Goal: Task Accomplishment & Management: Manage account settings

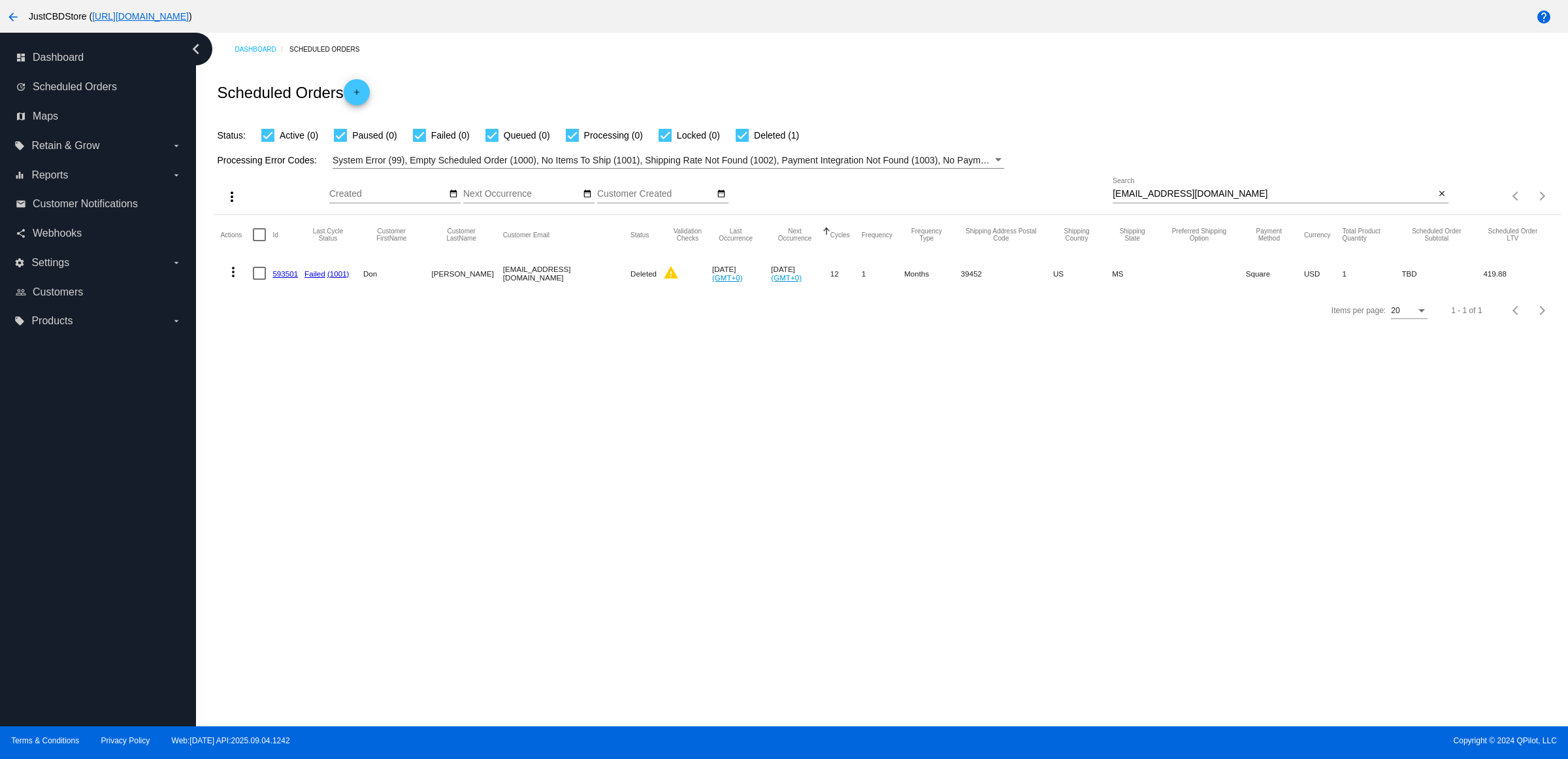
click at [1150, 455] on div "Dashboard Scheduled Orders Scheduled Orders add Status: Active (0) Paused (0) F…" at bounding box center [881, 379] width 1372 height 693
click at [1437, 199] on mat-icon "close" at bounding box center [1442, 194] width 9 height 10
click at [1425, 207] on div "search" at bounding box center [1280, 197] width 336 height 21
click at [1442, 207] on mat-icon "search" at bounding box center [1441, 197] width 16 height 21
click at [1397, 219] on app-dashboard-scheduled-orders "Scheduled Orders add Status: Active (0) Paused (0) Failed (0) Queued (0) Proces…" at bounding box center [887, 197] width 1347 height 262
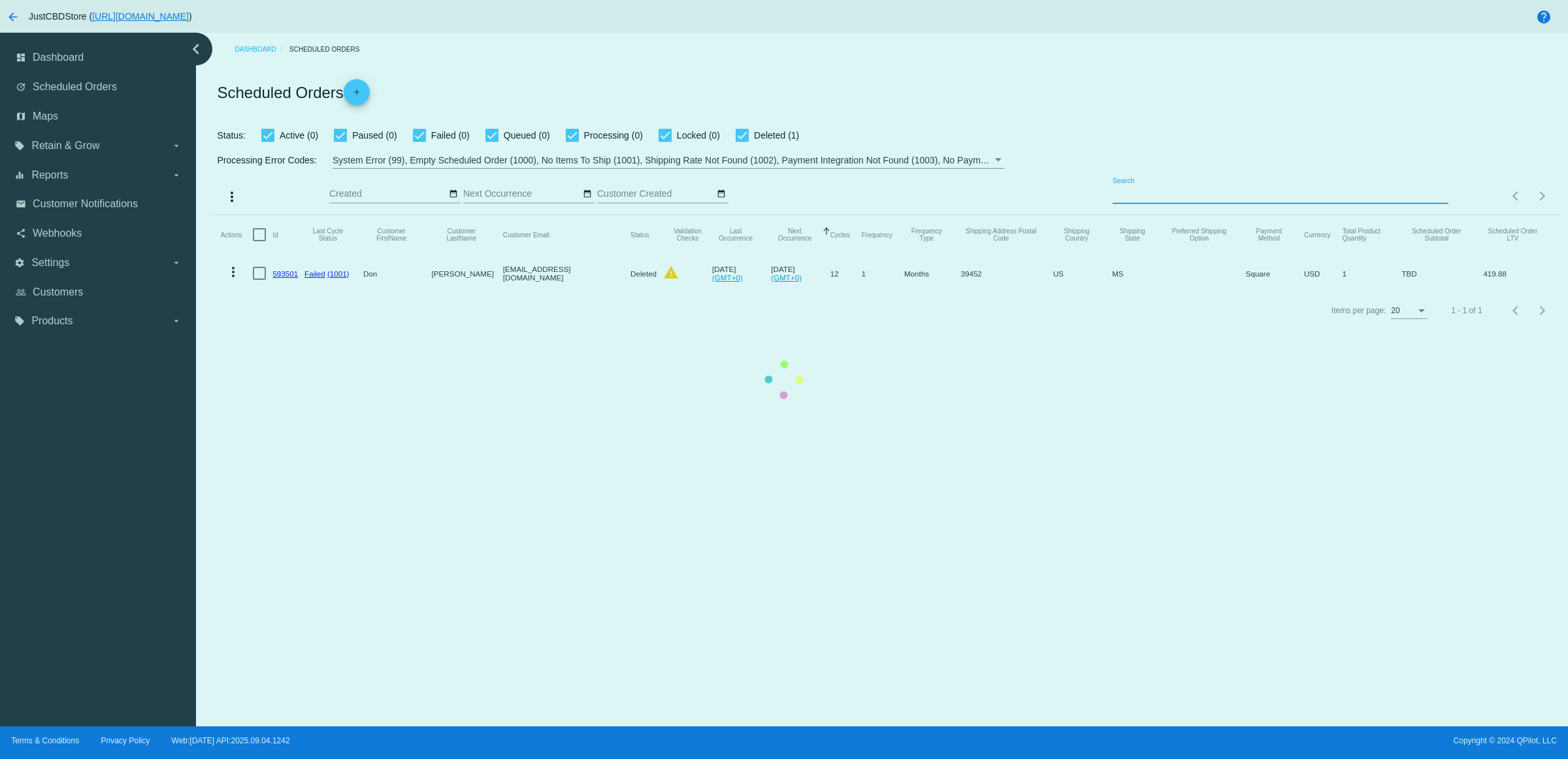
paste input "[EMAIL_ADDRESS][DOMAIN_NAME]"
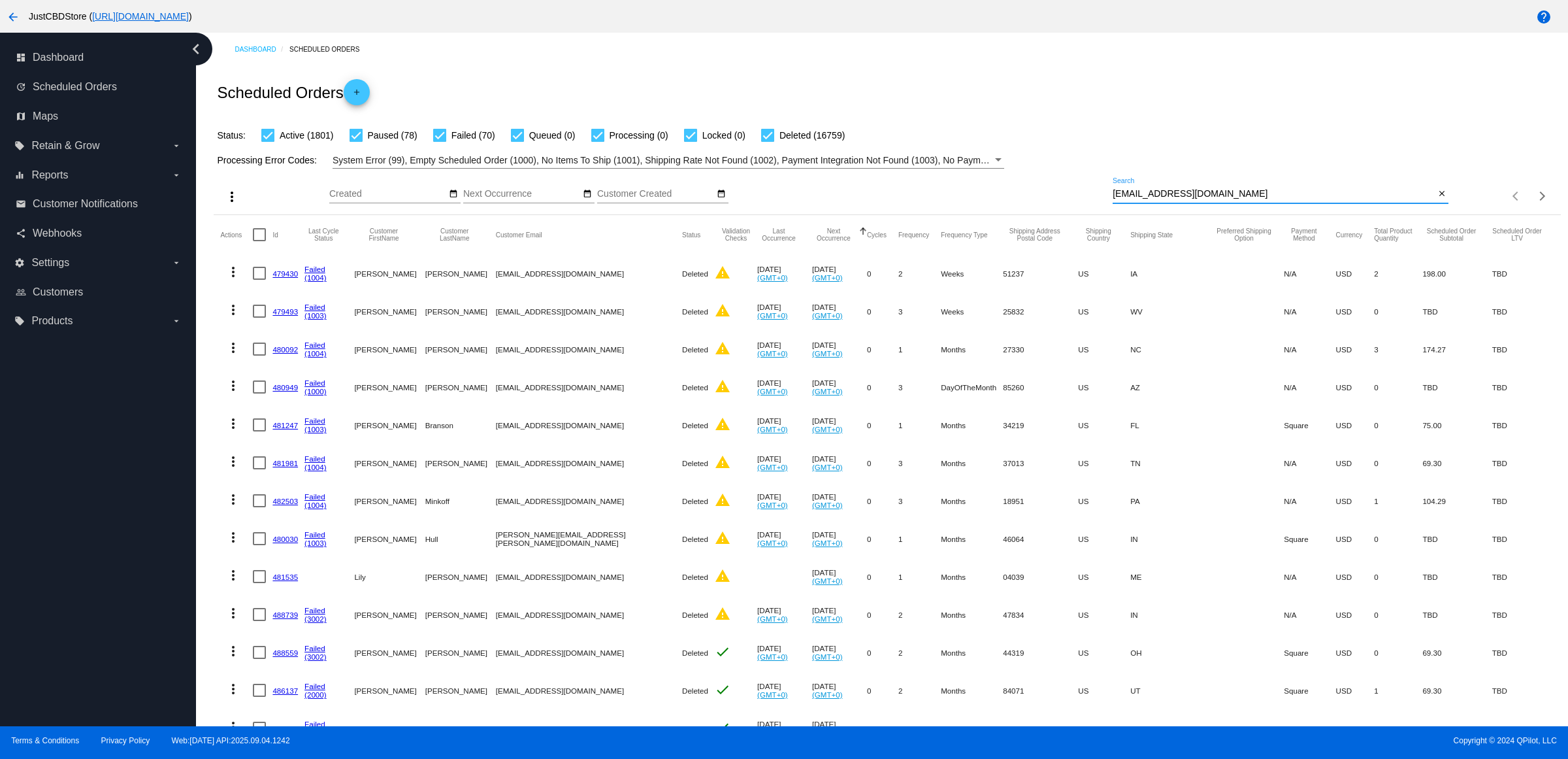
click at [1330, 199] on input "[EMAIL_ADDRESS][DOMAIN_NAME]" at bounding box center [1274, 194] width 323 height 10
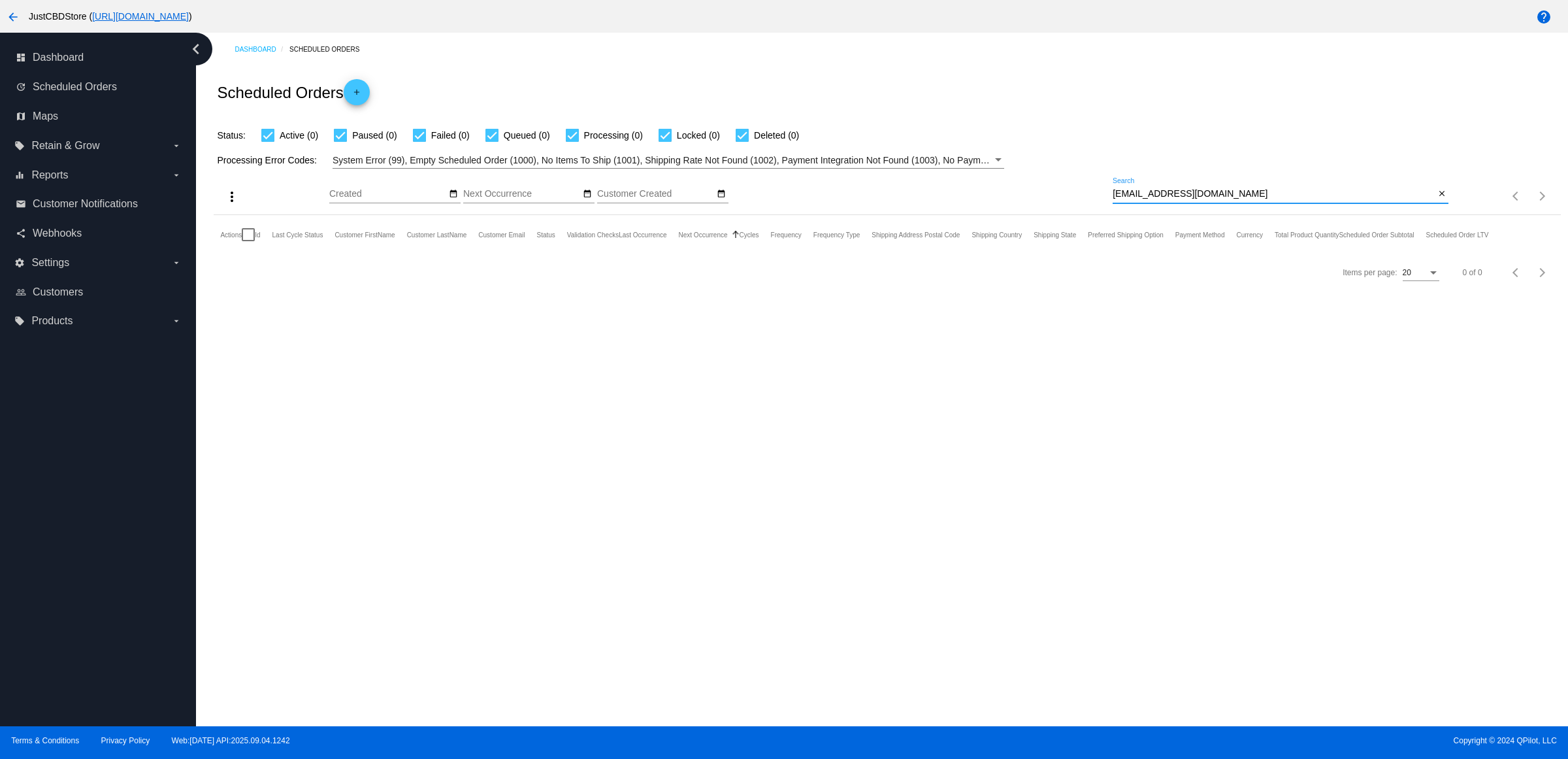
type input "[EMAIL_ADDRESS][DOMAIN_NAME]"
click at [1439, 199] on mat-icon "close" at bounding box center [1442, 194] width 9 height 10
click at [1439, 207] on mat-icon "search" at bounding box center [1441, 197] width 16 height 21
click at [1442, 199] on input "Search" at bounding box center [1280, 194] width 336 height 10
click at [1435, 215] on mat-table "Actions Id Last Cycle Status Customer FirstName Customer LastName Customer Emai…" at bounding box center [887, 235] width 1347 height 40
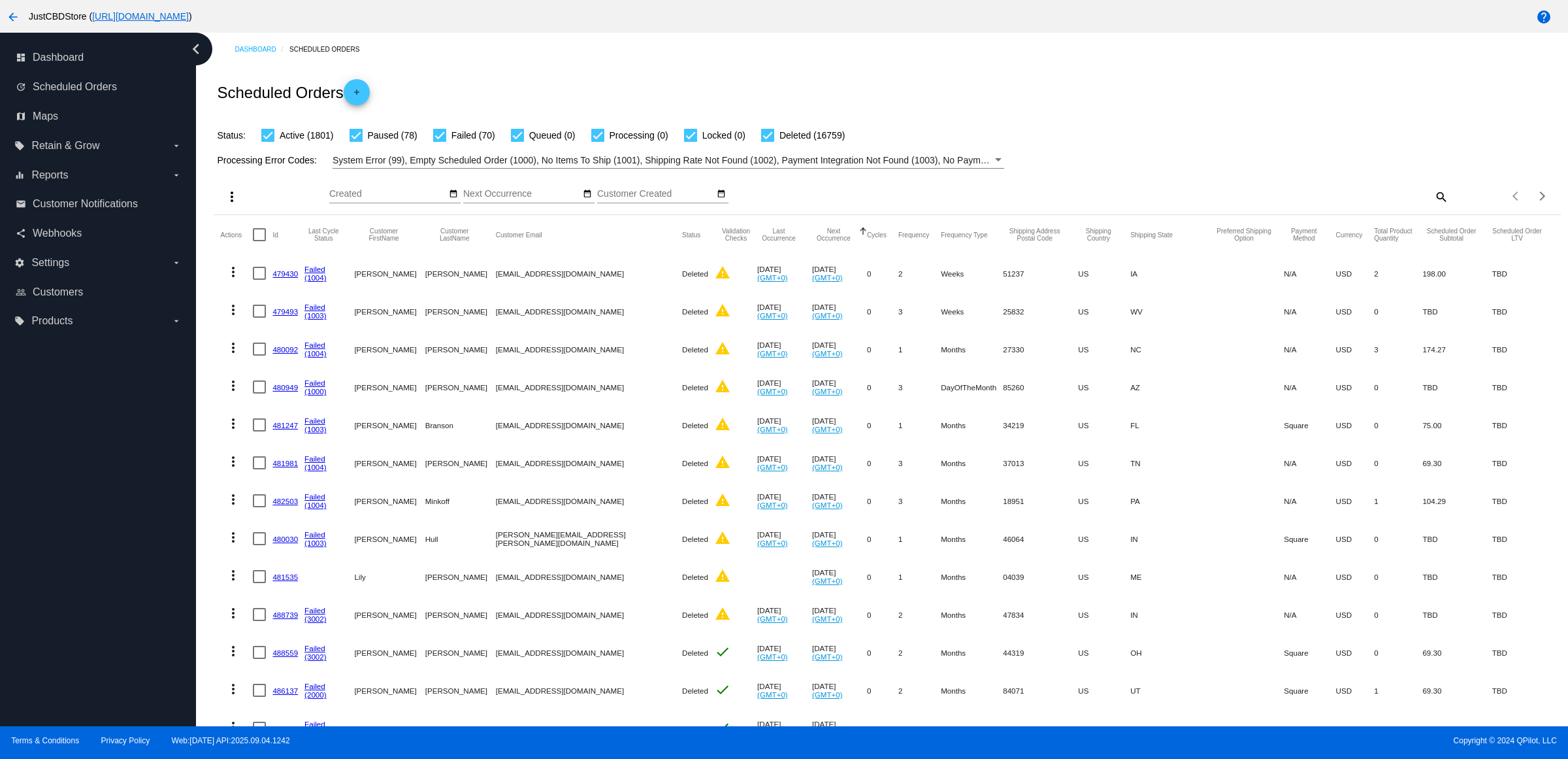
click at [1433, 207] on mat-icon "search" at bounding box center [1441, 197] width 16 height 21
click at [1430, 199] on input "Search" at bounding box center [1280, 194] width 336 height 10
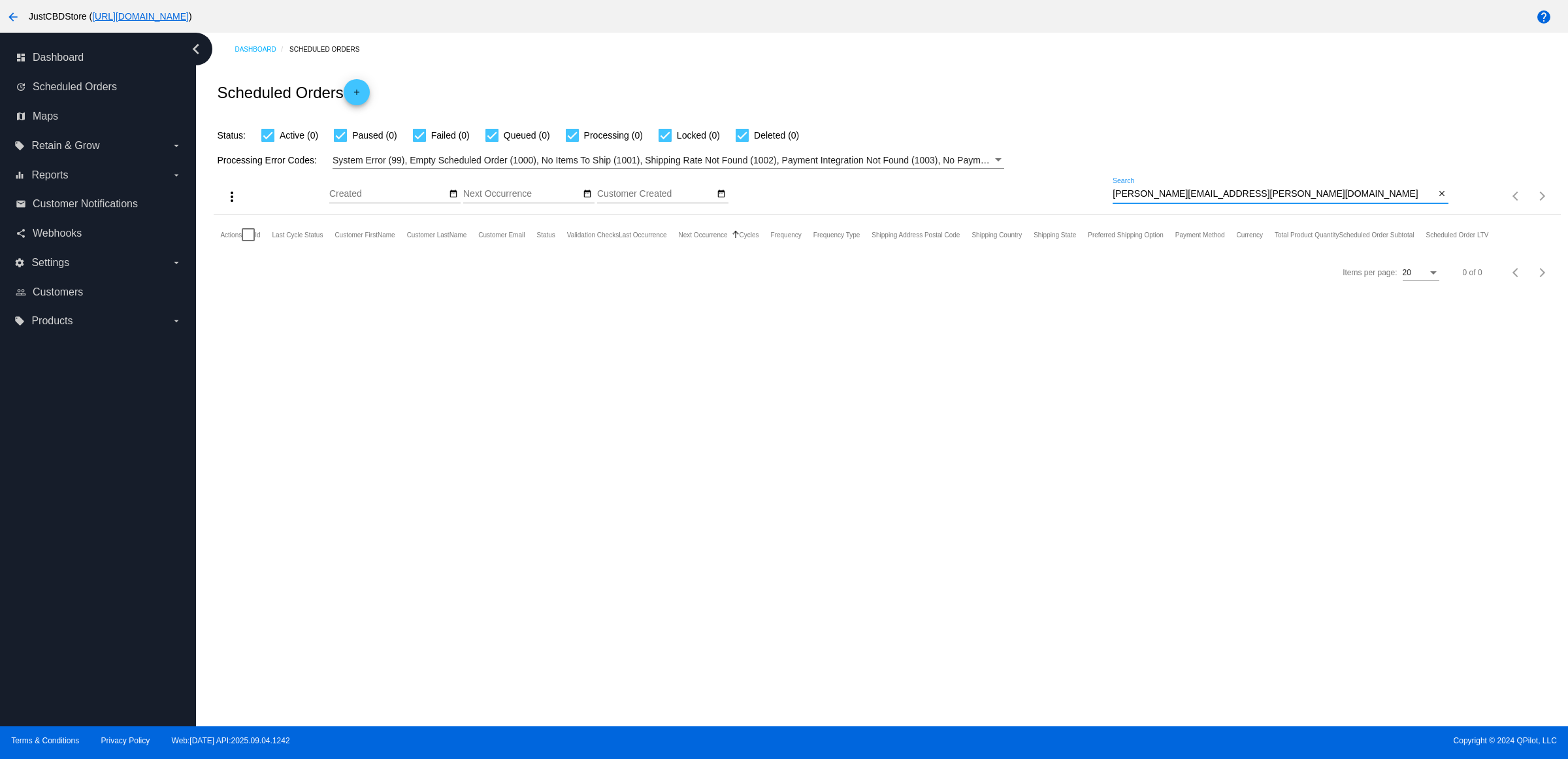
type input "[PERSON_NAME][EMAIL_ADDRESS][PERSON_NAME][DOMAIN_NAME]"
click at [1439, 199] on mat-icon "close" at bounding box center [1442, 194] width 9 height 10
click at [1437, 199] on input "Search" at bounding box center [1280, 194] width 336 height 10
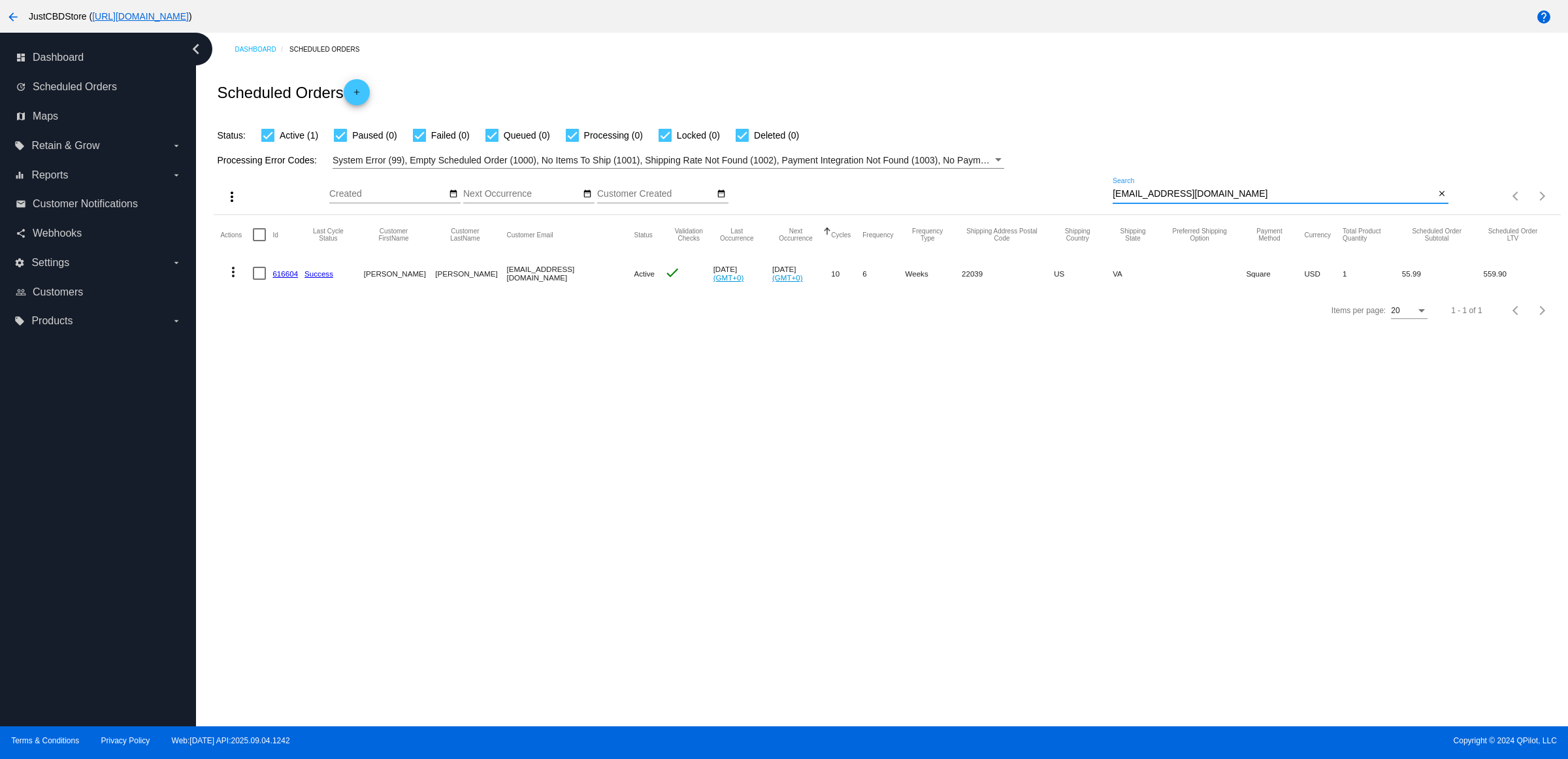
type input "[EMAIL_ADDRESS][DOMAIN_NAME]"
click at [241, 279] on mat-icon "more_vert" at bounding box center [233, 272] width 16 height 16
click at [304, 455] on button "delete Delete" at bounding box center [290, 453] width 130 height 31
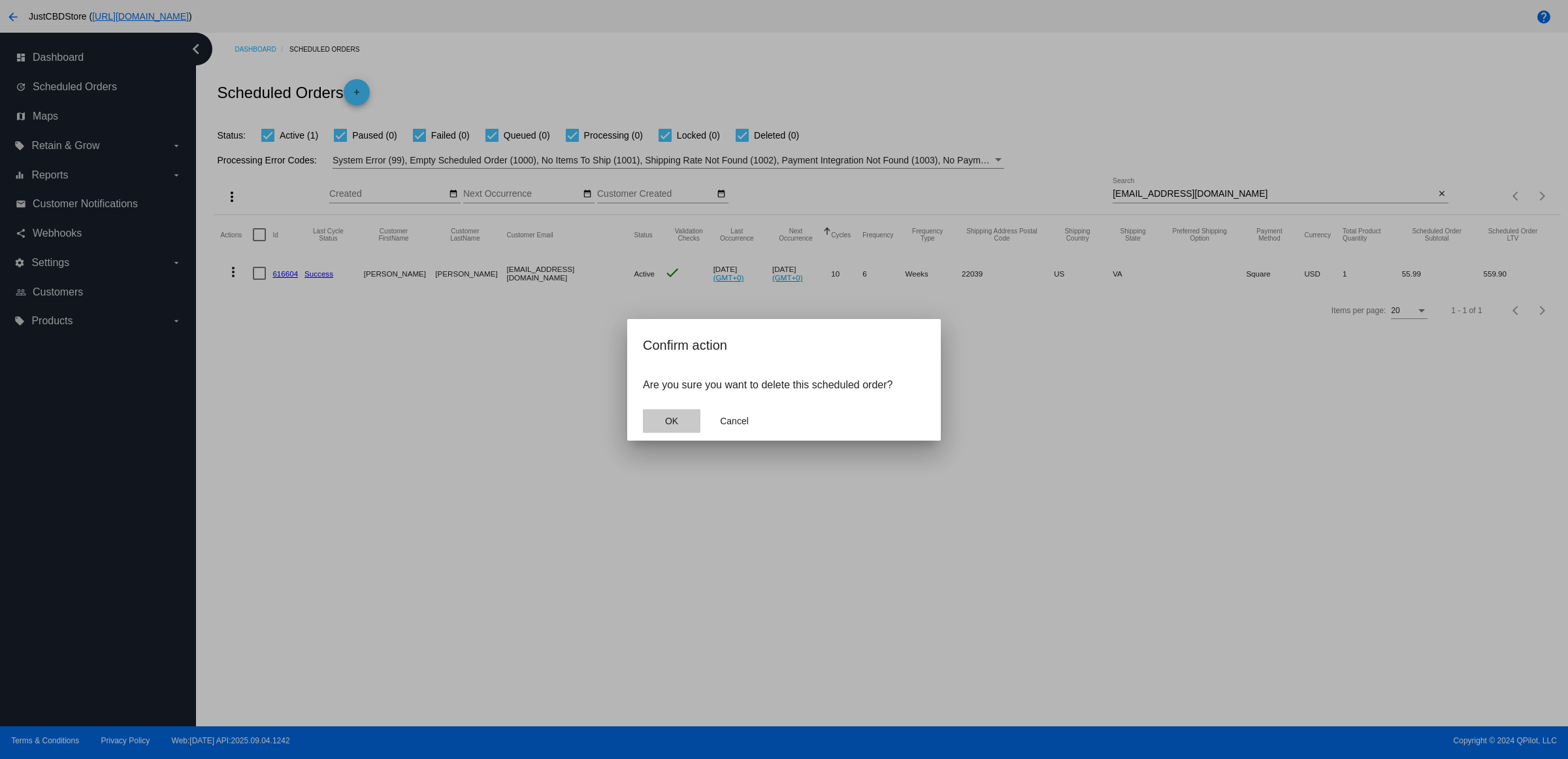
click at [656, 426] on button "OK" at bounding box center [672, 420] width 57 height 24
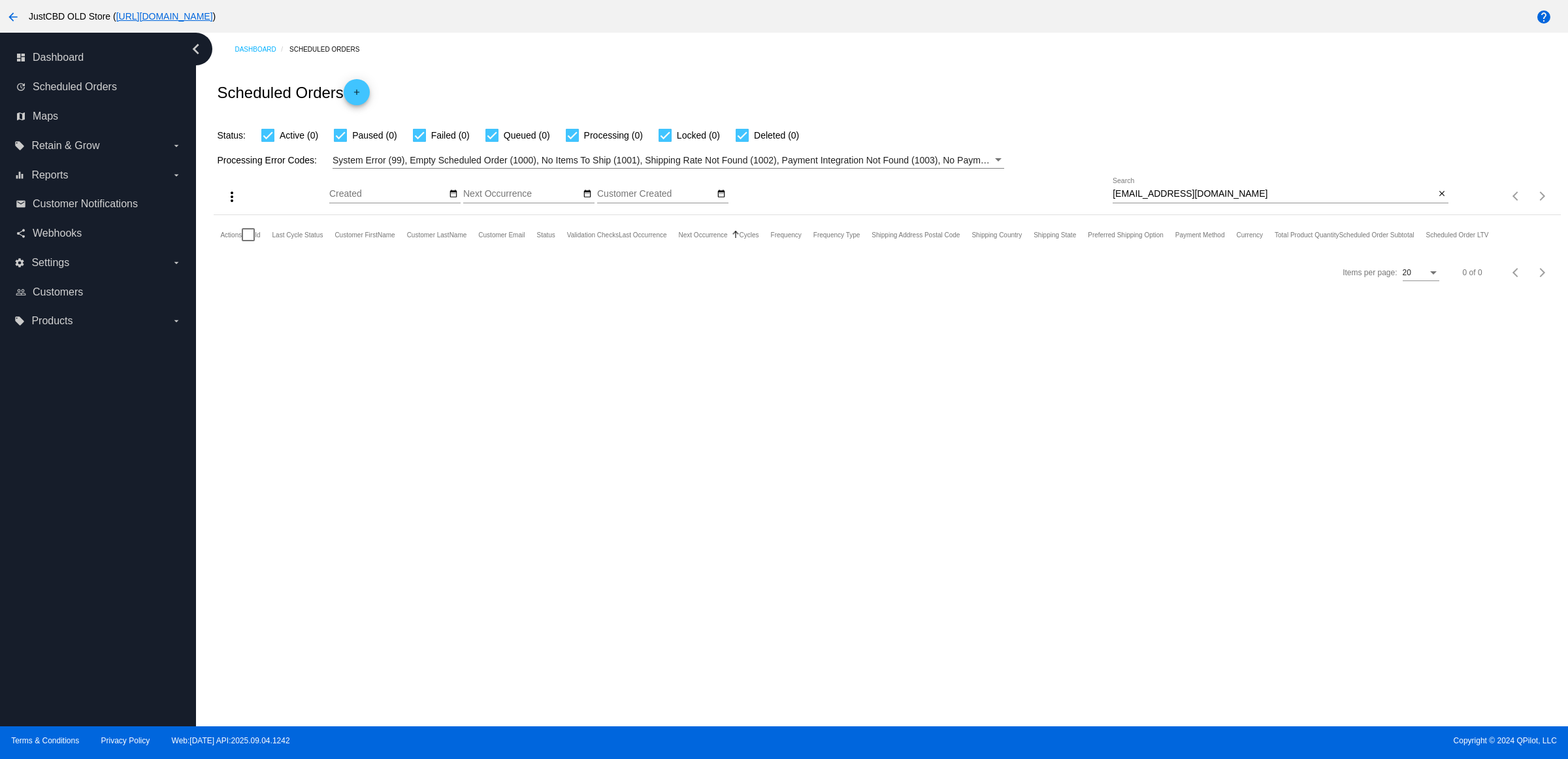
click at [1396, 199] on input "[EMAIL_ADDRESS][DOMAIN_NAME]" at bounding box center [1274, 194] width 323 height 10
click at [1356, 199] on input "[EMAIL_ADDRESS][DOMAIN_NAME]" at bounding box center [1274, 194] width 323 height 10
drag, startPoint x: 1261, startPoint y: 210, endPoint x: 508, endPoint y: 220, distance: 753.1
click at [530, 215] on div "more_vert Sep Jan Feb Mar Apr 1" at bounding box center [887, 191] width 1347 height 46
paste input "[EMAIL_ADDRESS][DOMAIN_NAME]"
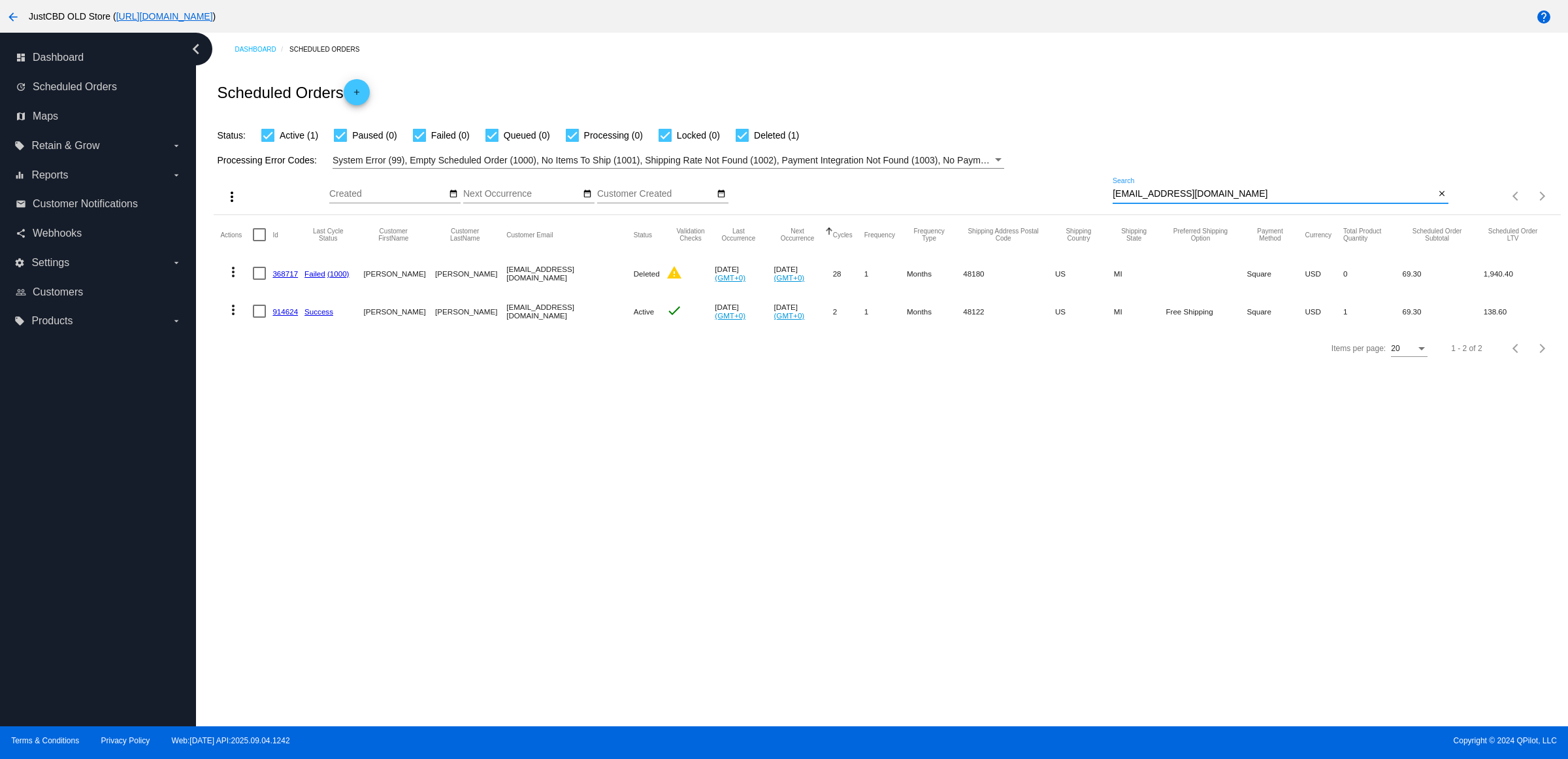
type input "[EMAIL_ADDRESS][DOMAIN_NAME]"
click at [236, 318] on mat-icon "more_vert" at bounding box center [233, 309] width 16 height 16
click at [308, 494] on button "delete Delete" at bounding box center [290, 491] width 130 height 31
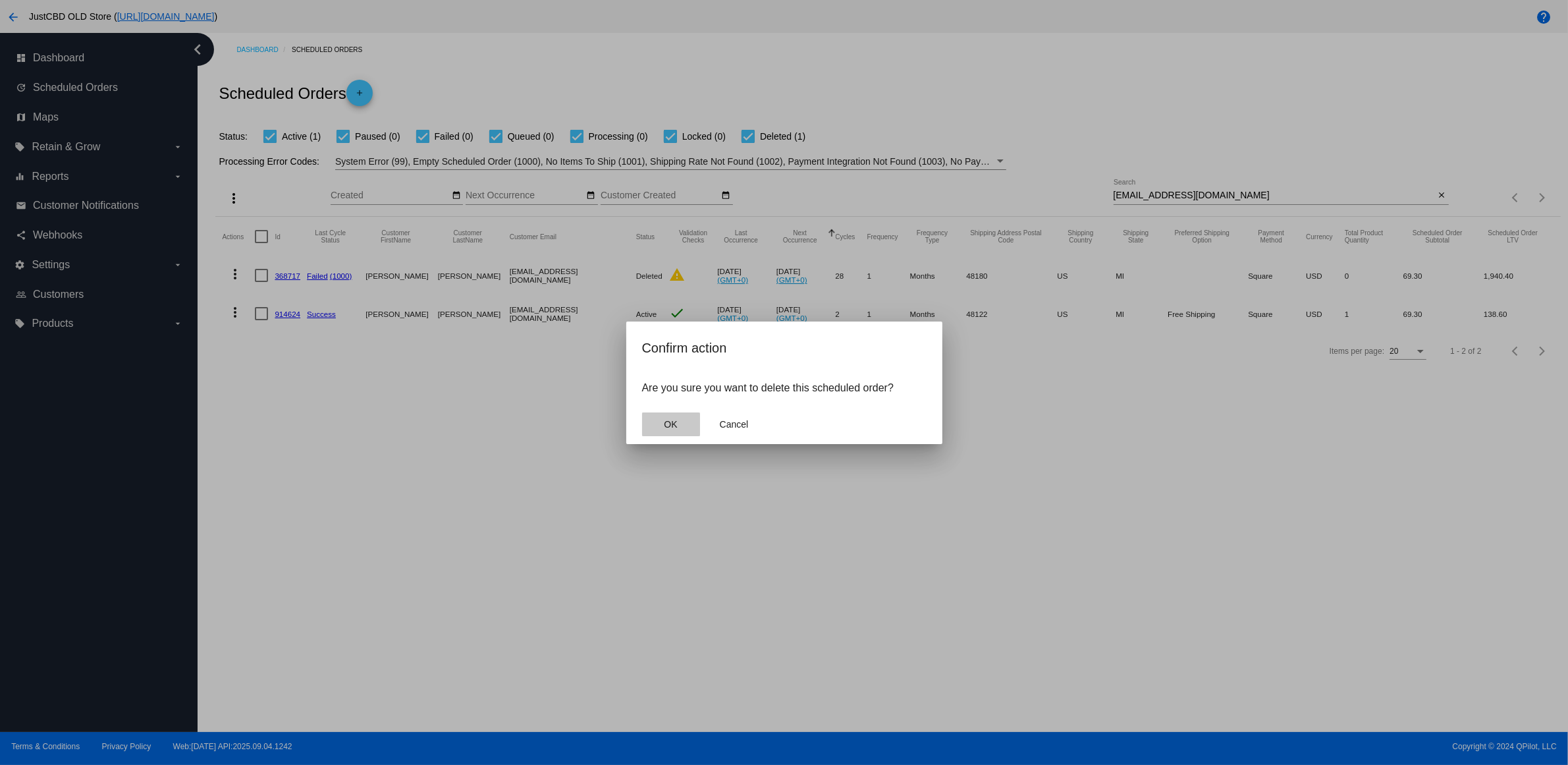
click at [679, 436] on button "OK" at bounding box center [670, 424] width 58 height 24
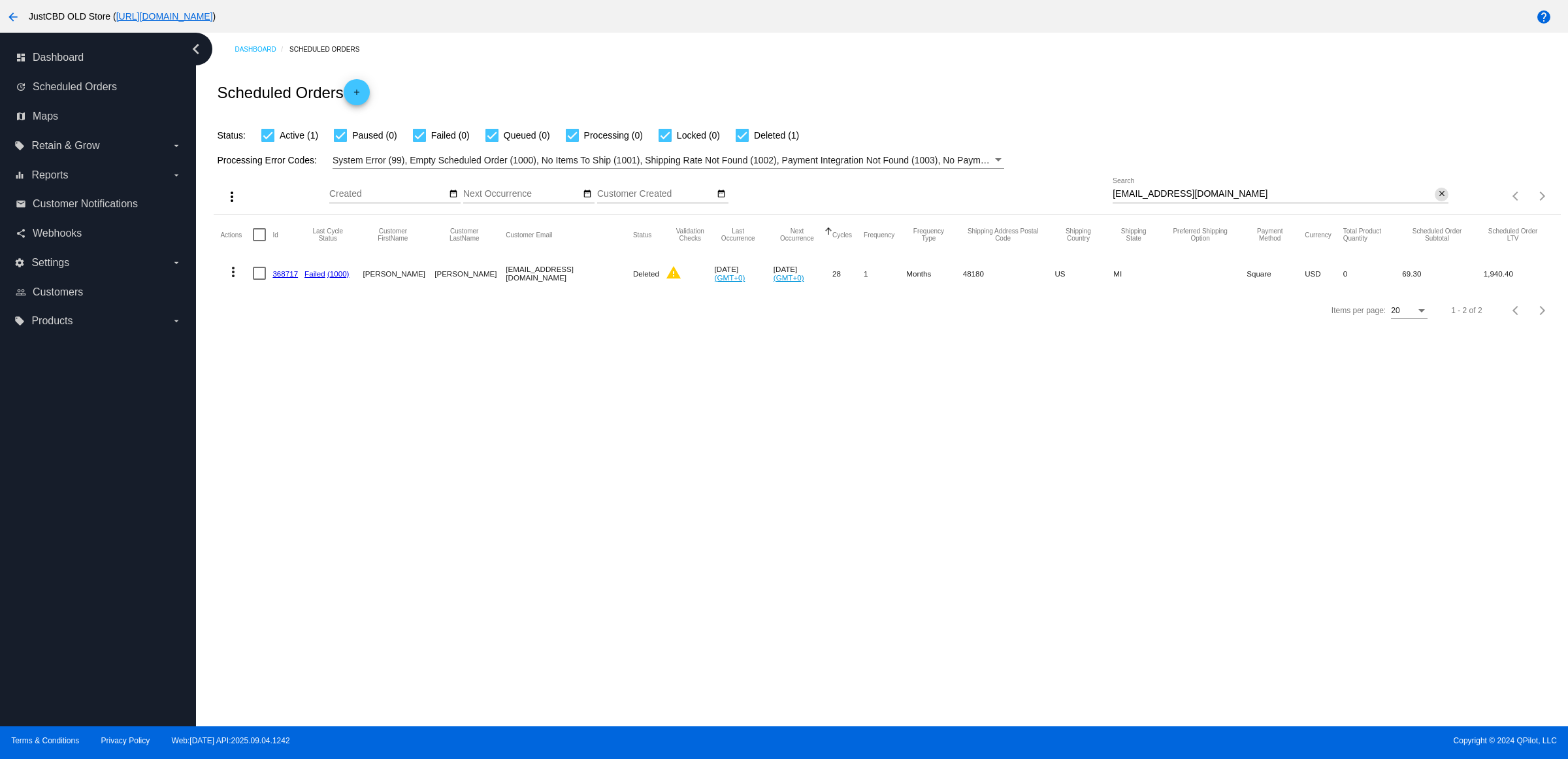
click at [1437, 199] on mat-icon "close" at bounding box center [1442, 194] width 9 height 10
click at [1433, 207] on mat-icon "search" at bounding box center [1441, 197] width 16 height 21
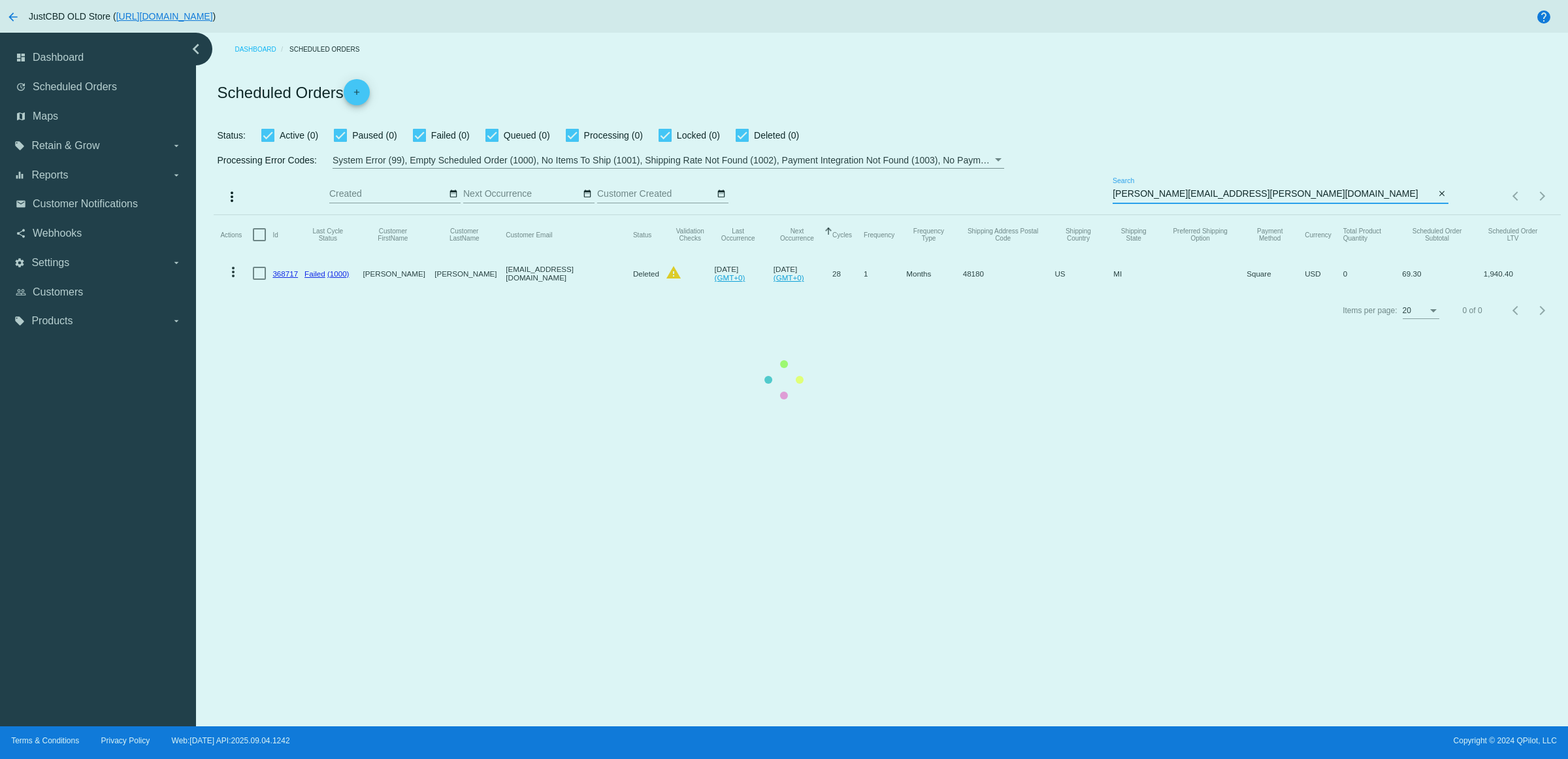
type input "[PERSON_NAME][EMAIL_ADDRESS][PERSON_NAME][DOMAIN_NAME]"
